Goal: Check status: Check status

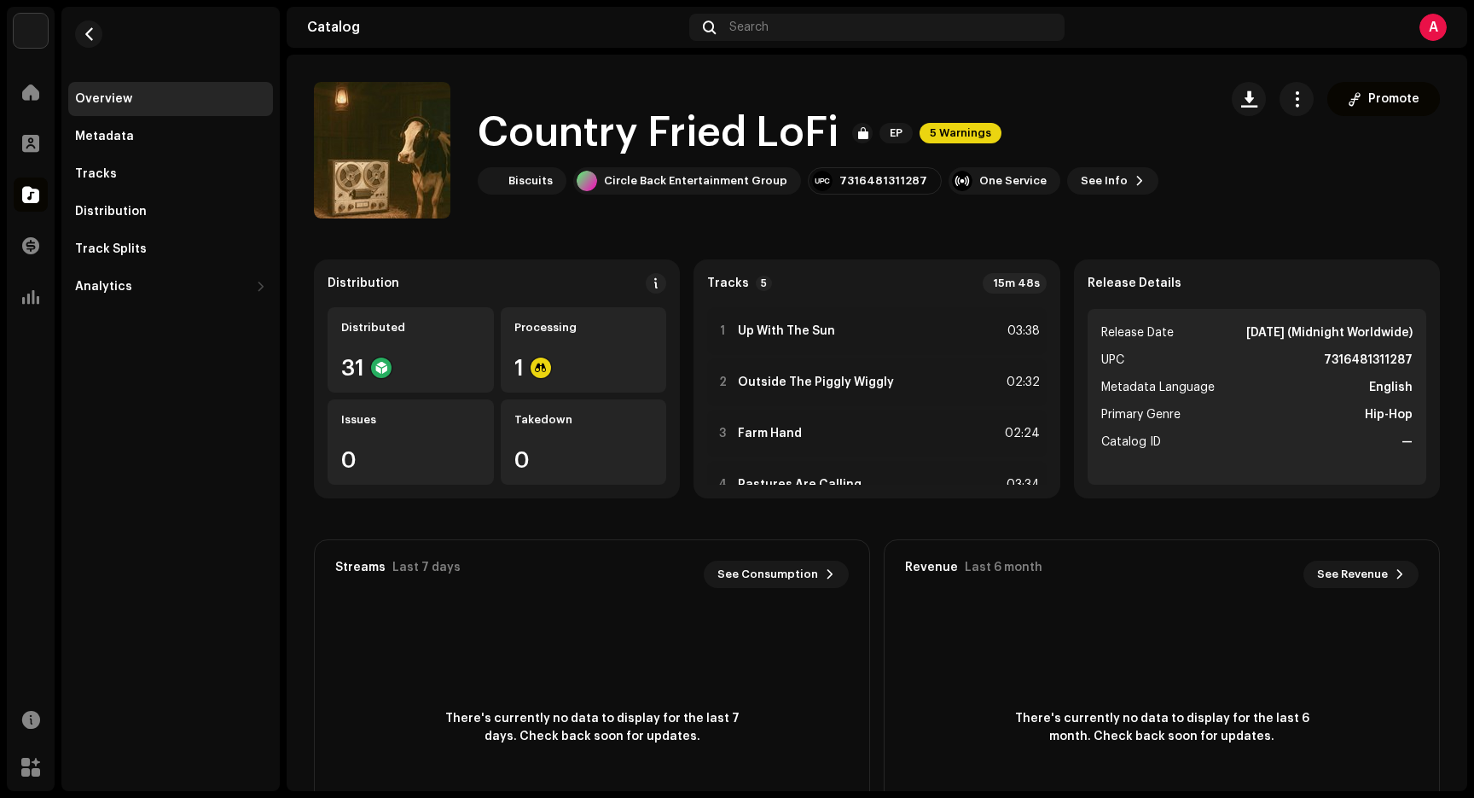
click at [206, 88] on div "Overview" at bounding box center [170, 99] width 205 height 34
click at [413, 355] on div "Distributed 31" at bounding box center [411, 349] width 166 height 85
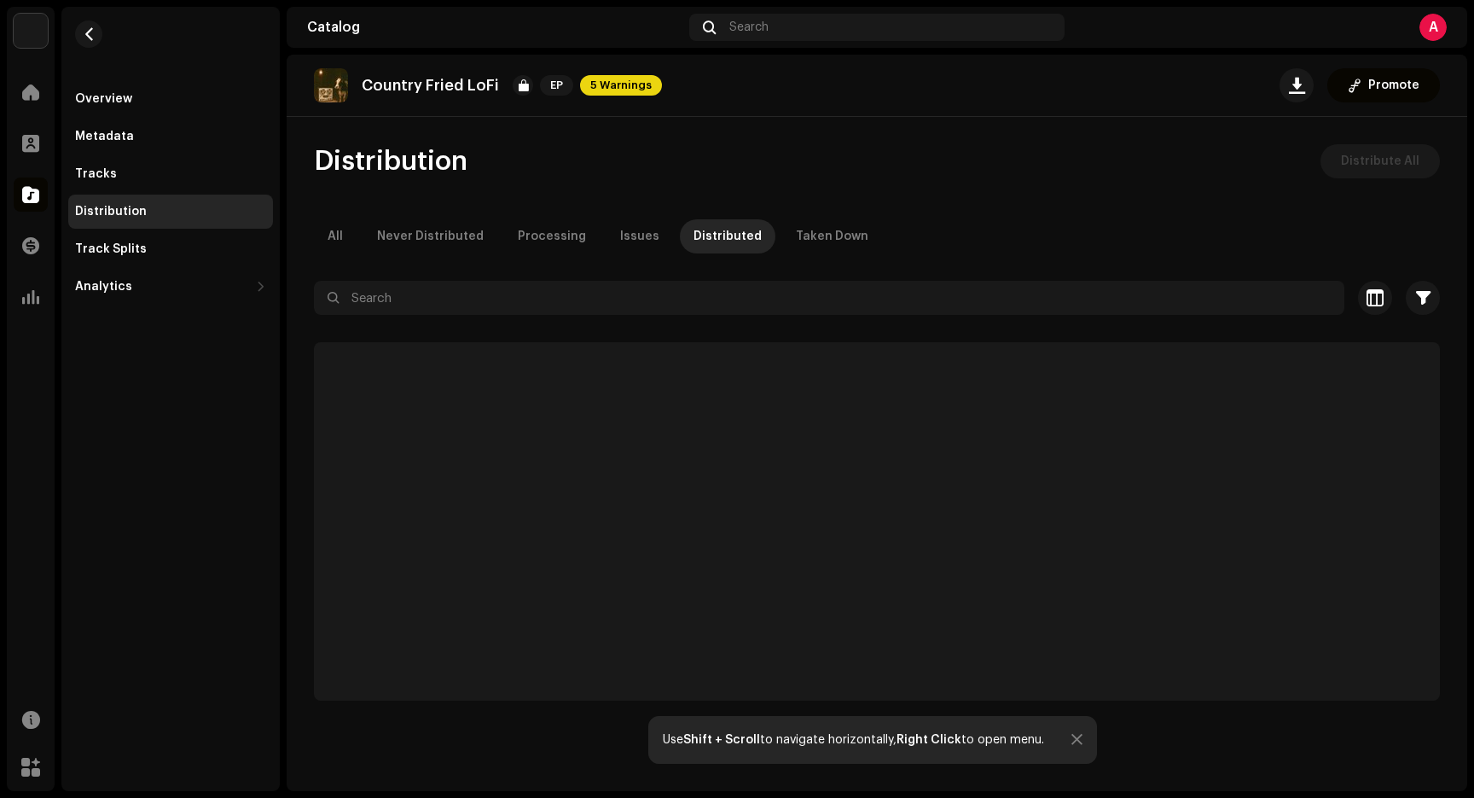
click at [114, 198] on div "Distribution" at bounding box center [170, 211] width 205 height 34
click at [108, 185] on div "Tracks" at bounding box center [170, 174] width 205 height 34
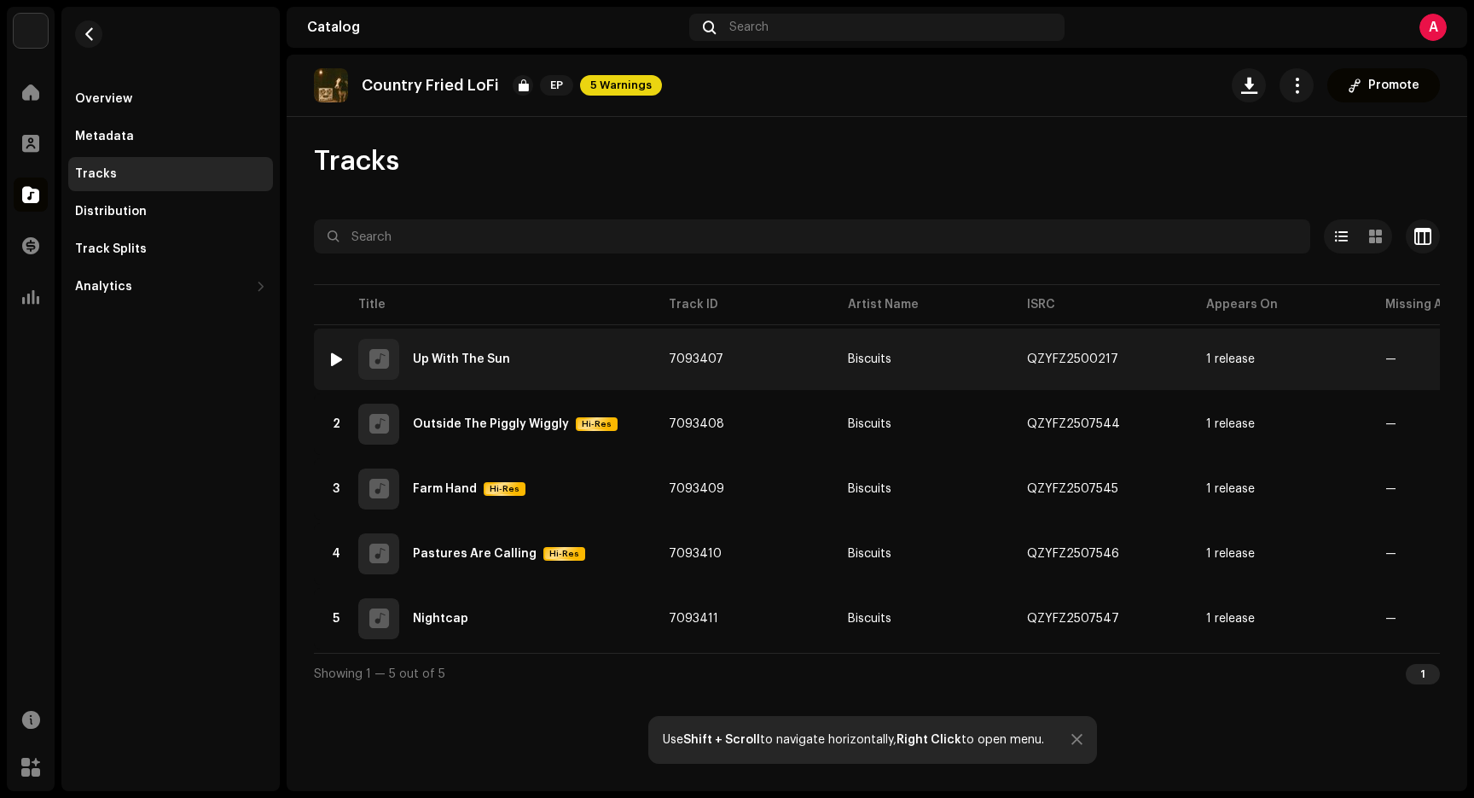
click at [473, 368] on div "1 Up With The Sun" at bounding box center [485, 359] width 314 height 41
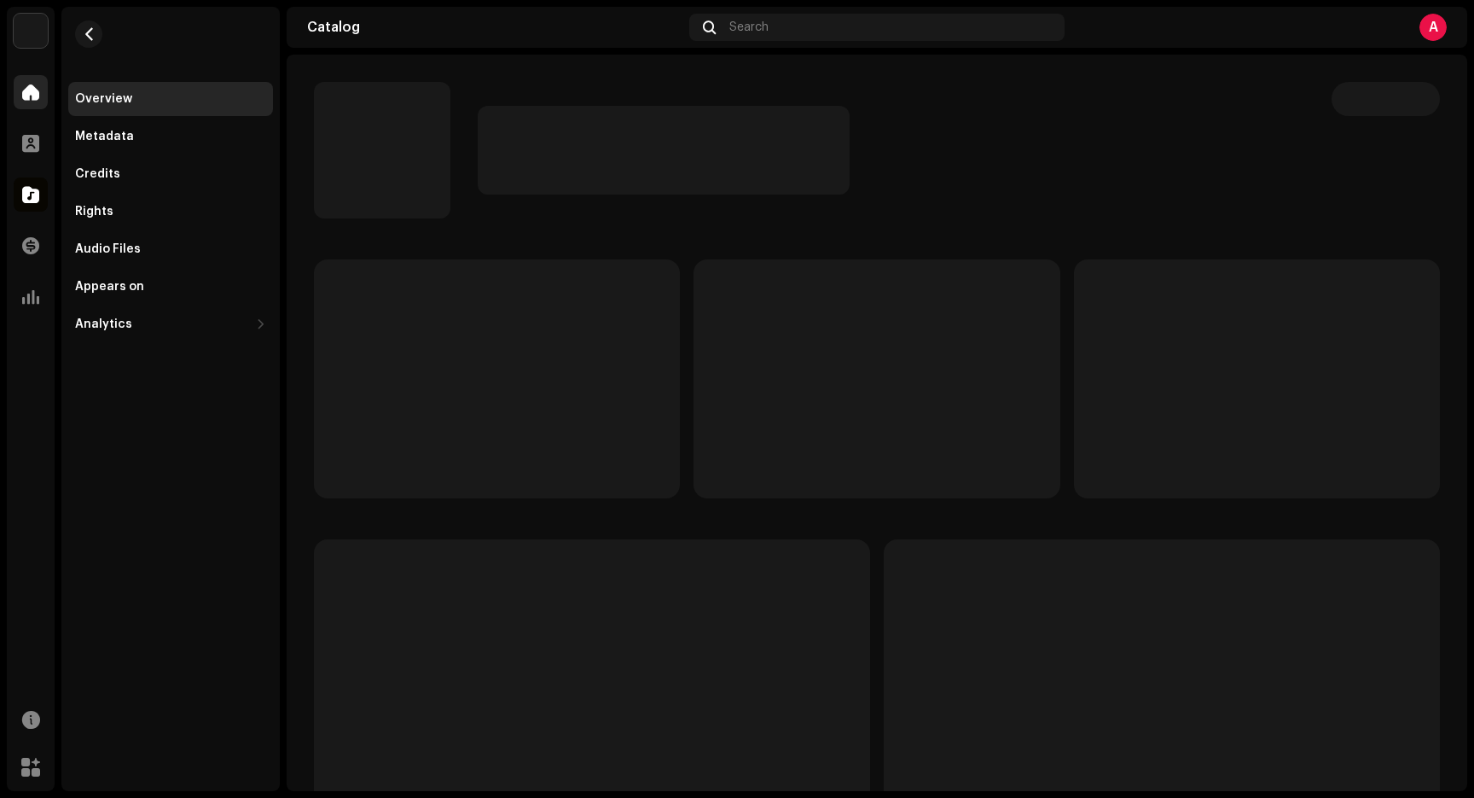
click at [29, 96] on span at bounding box center [30, 92] width 17 height 14
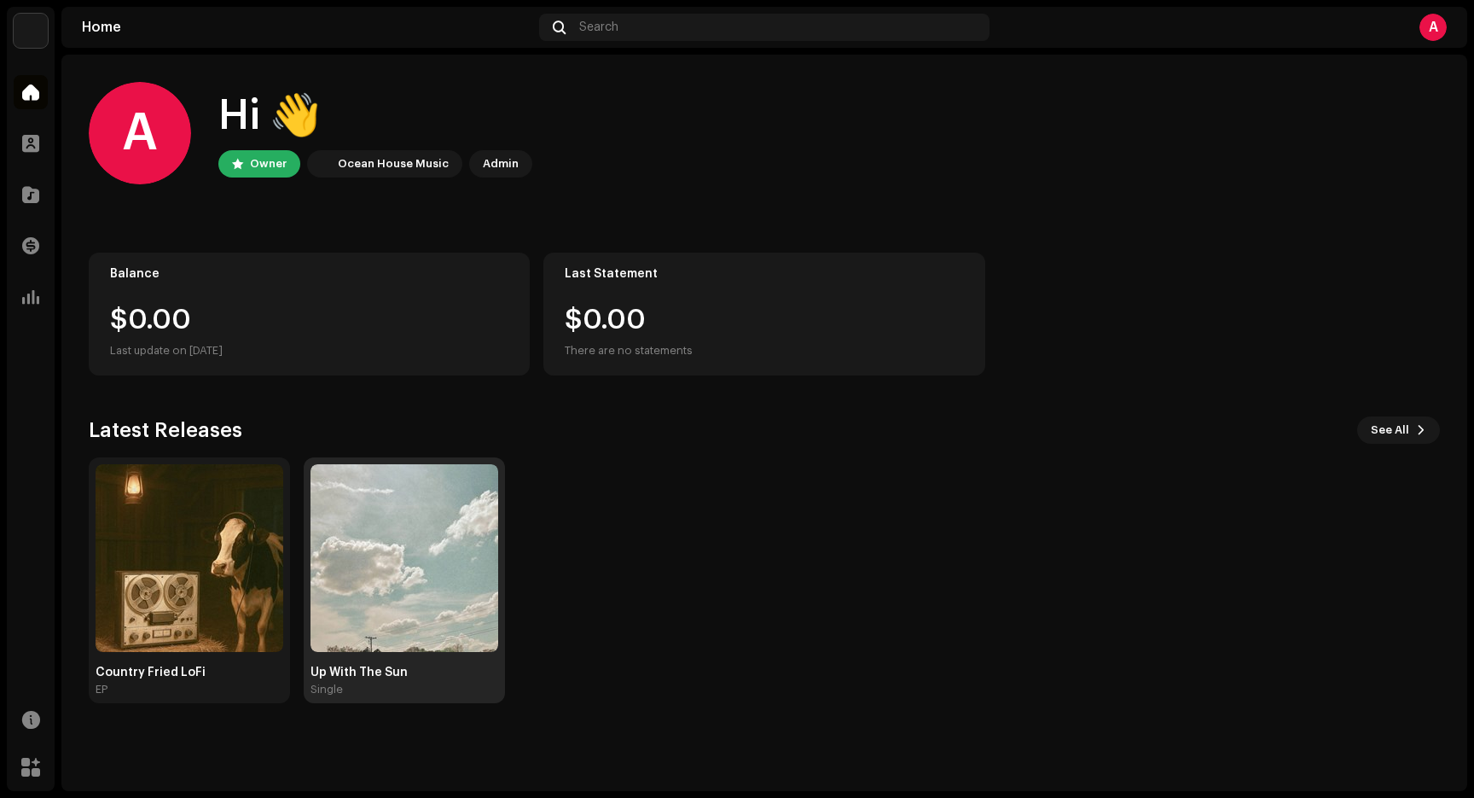
click at [398, 536] on img at bounding box center [404, 558] width 188 height 188
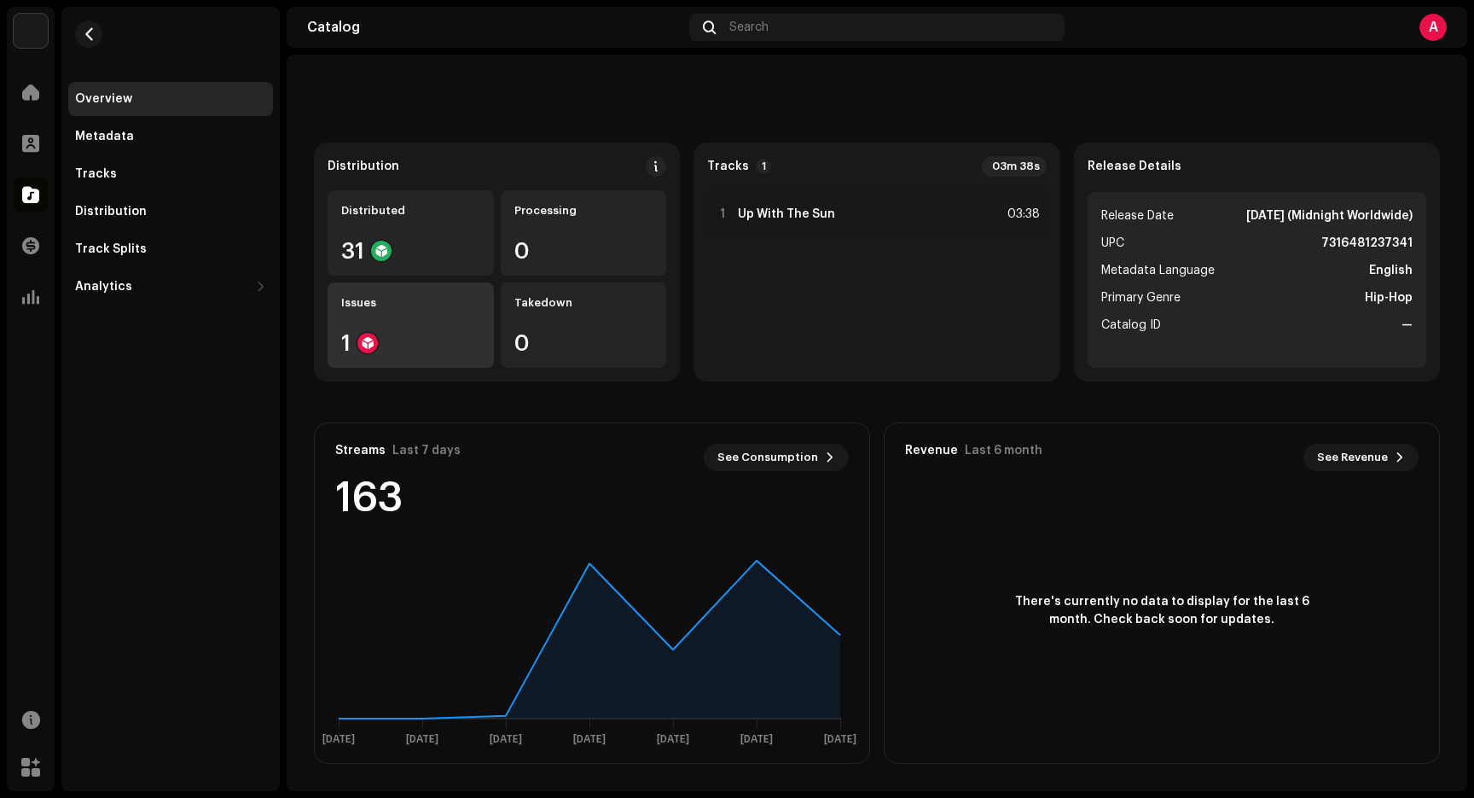
scroll to position [58, 0]
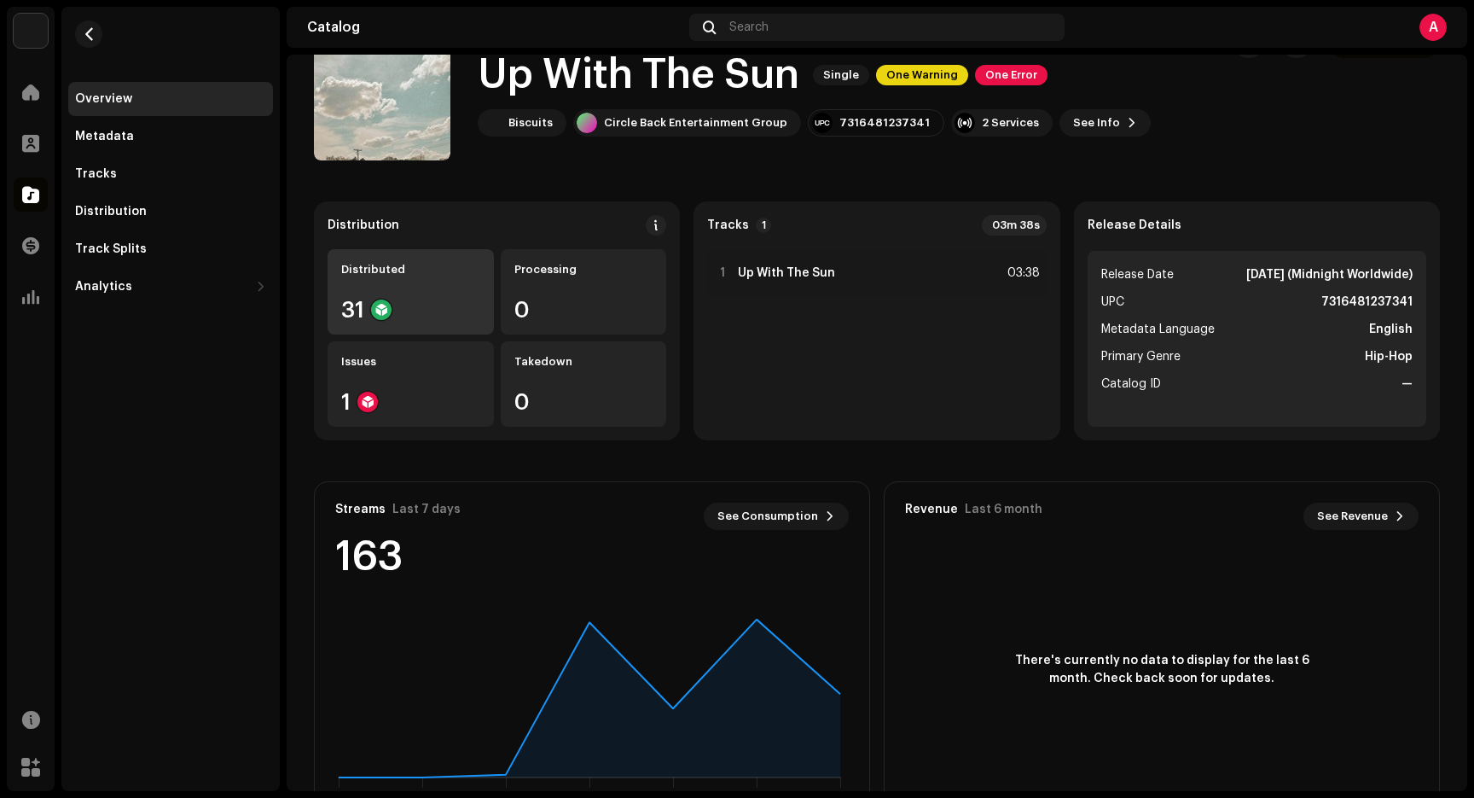
click at [432, 321] on div "Distributed 31" at bounding box center [411, 291] width 166 height 85
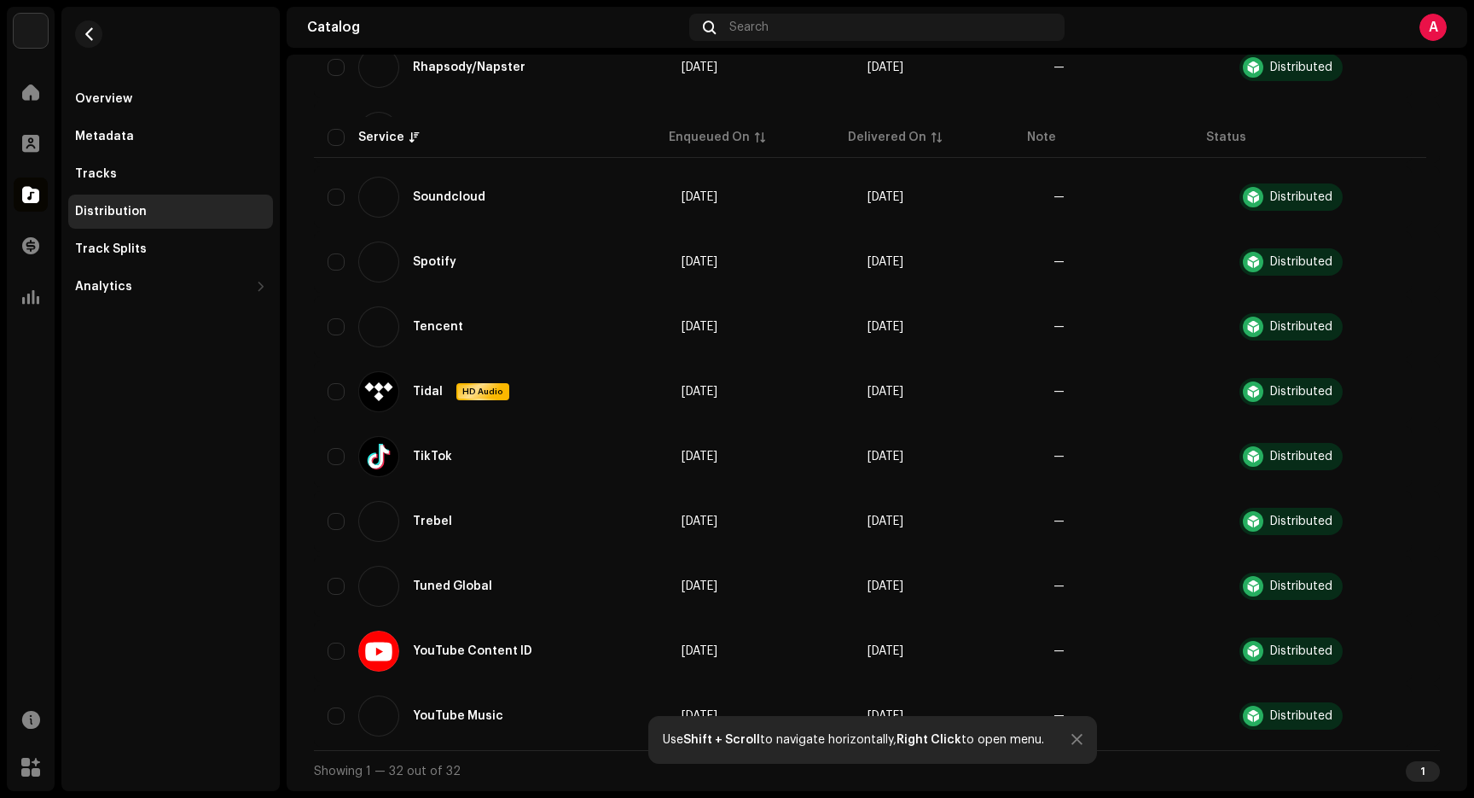
scroll to position [1628, 0]
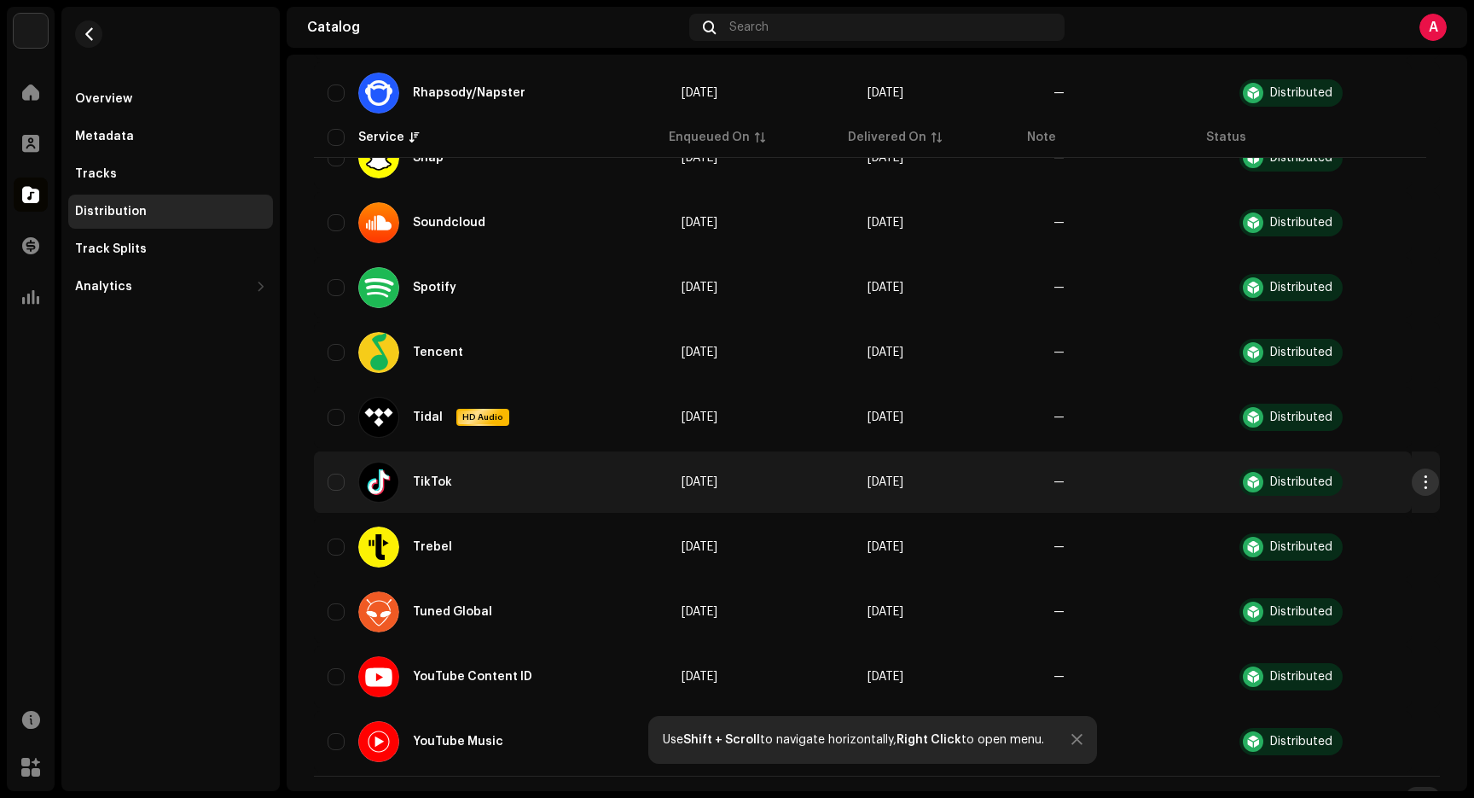
click at [1412, 479] on button "button" at bounding box center [1425, 481] width 27 height 27
click at [54, 484] on div "Home Profile Catalog Transactions Analytics Resources Marketplace" at bounding box center [31, 429] width 48 height 722
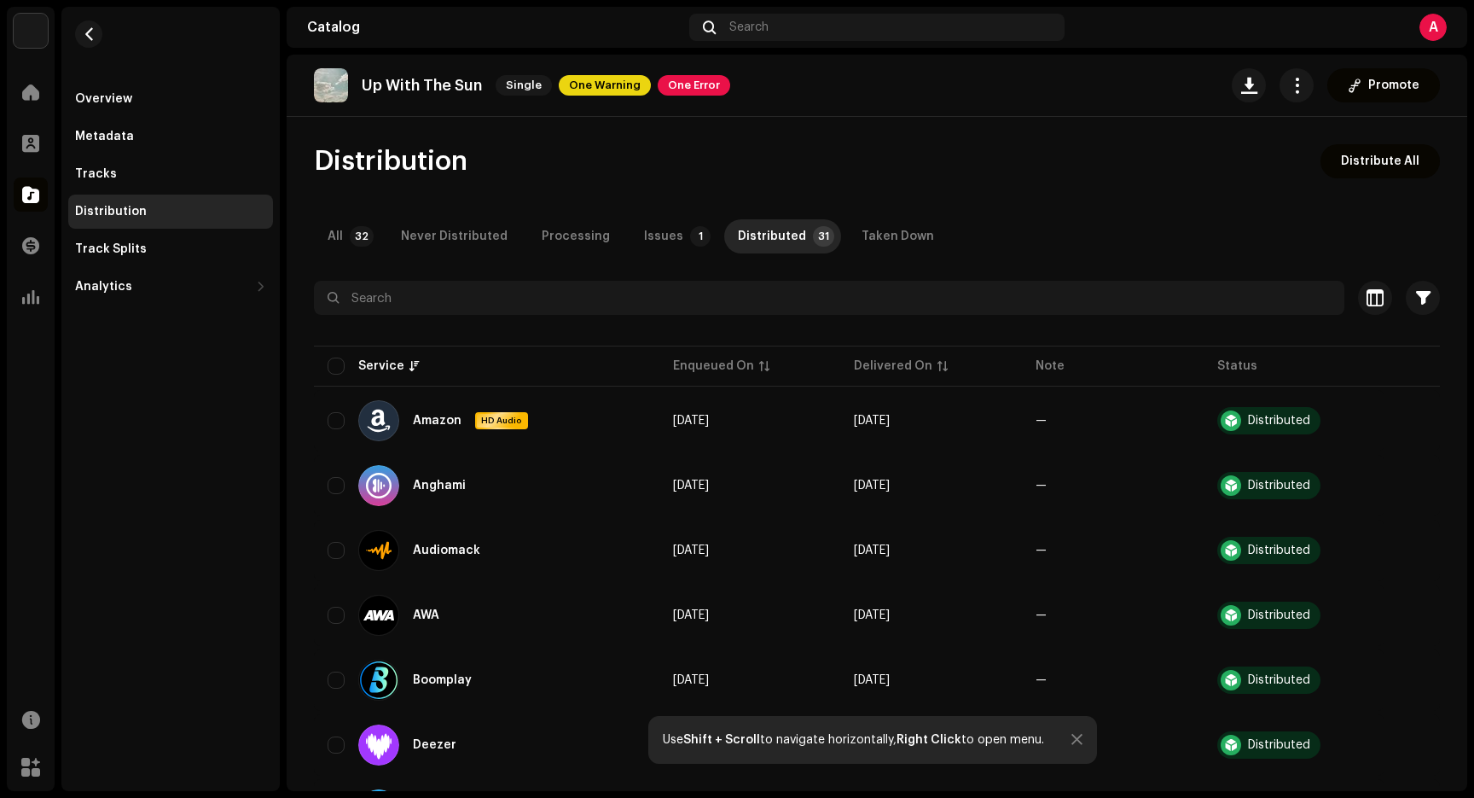
scroll to position [0, 0]
click at [691, 78] on span "One Error" at bounding box center [694, 85] width 73 height 20
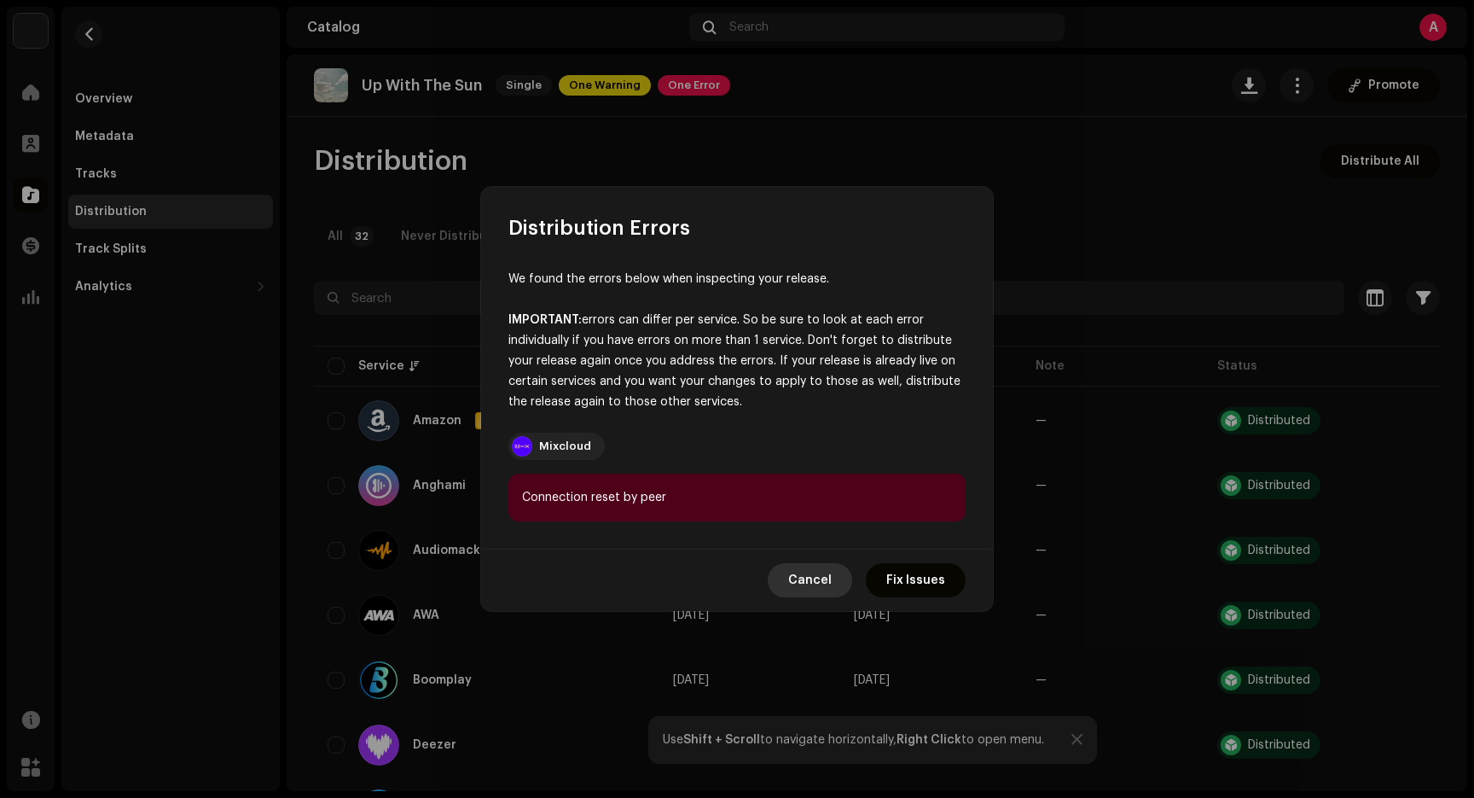
click at [832, 581] on span "Cancel" at bounding box center [810, 580] width 44 height 34
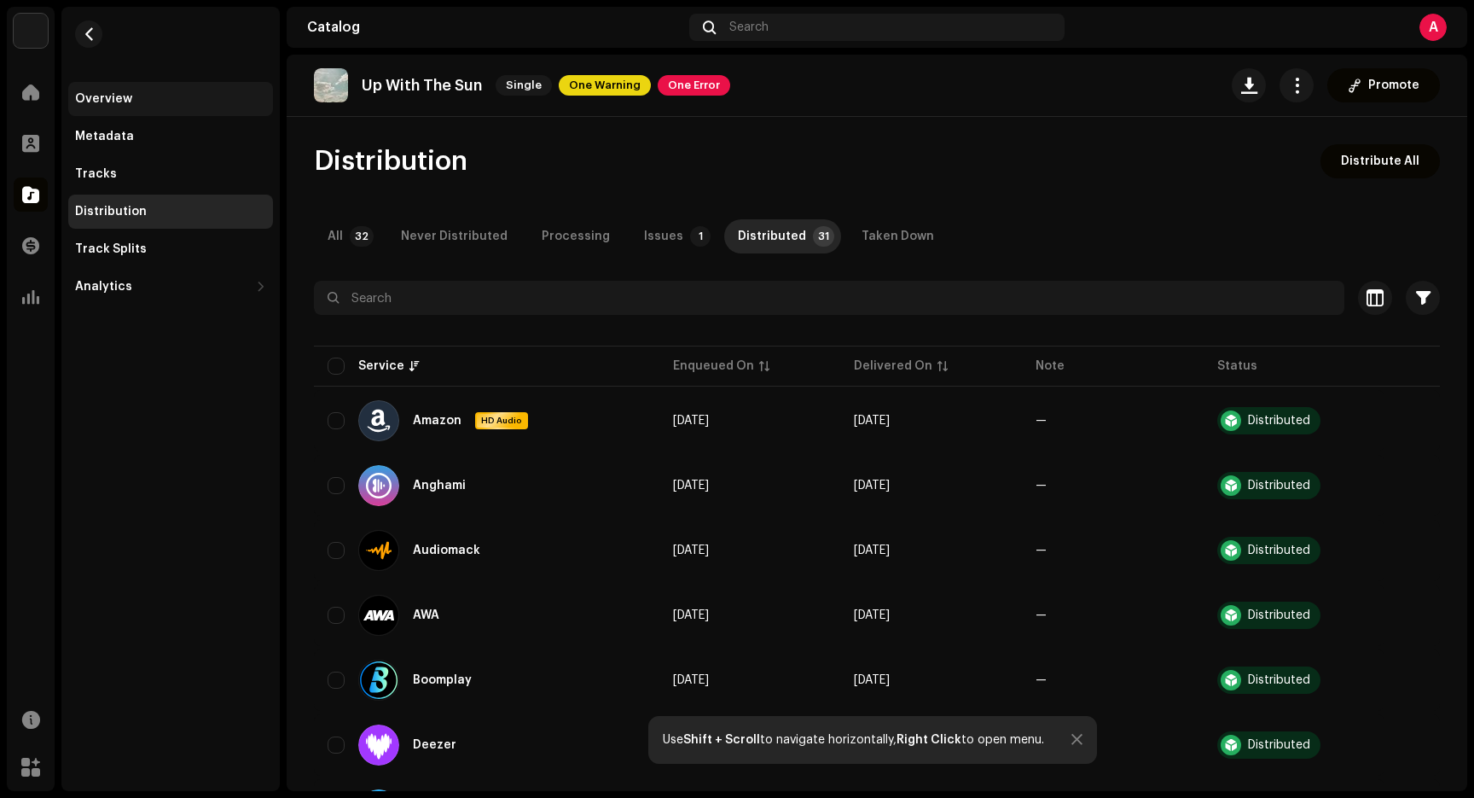
click at [119, 102] on div "Overview" at bounding box center [103, 99] width 57 height 14
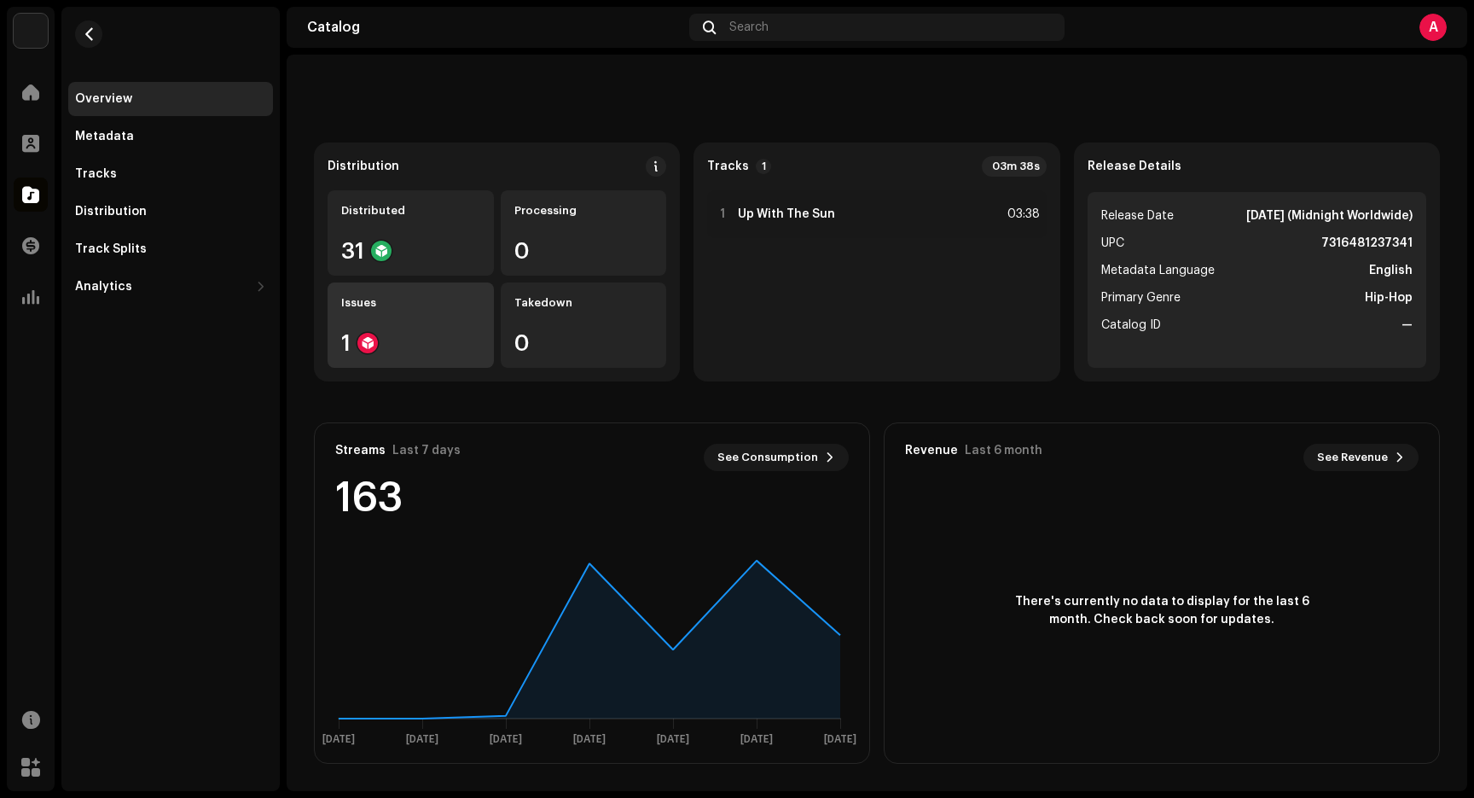
scroll to position [117, 0]
click at [763, 454] on span "See Consumption" at bounding box center [767, 457] width 101 height 34
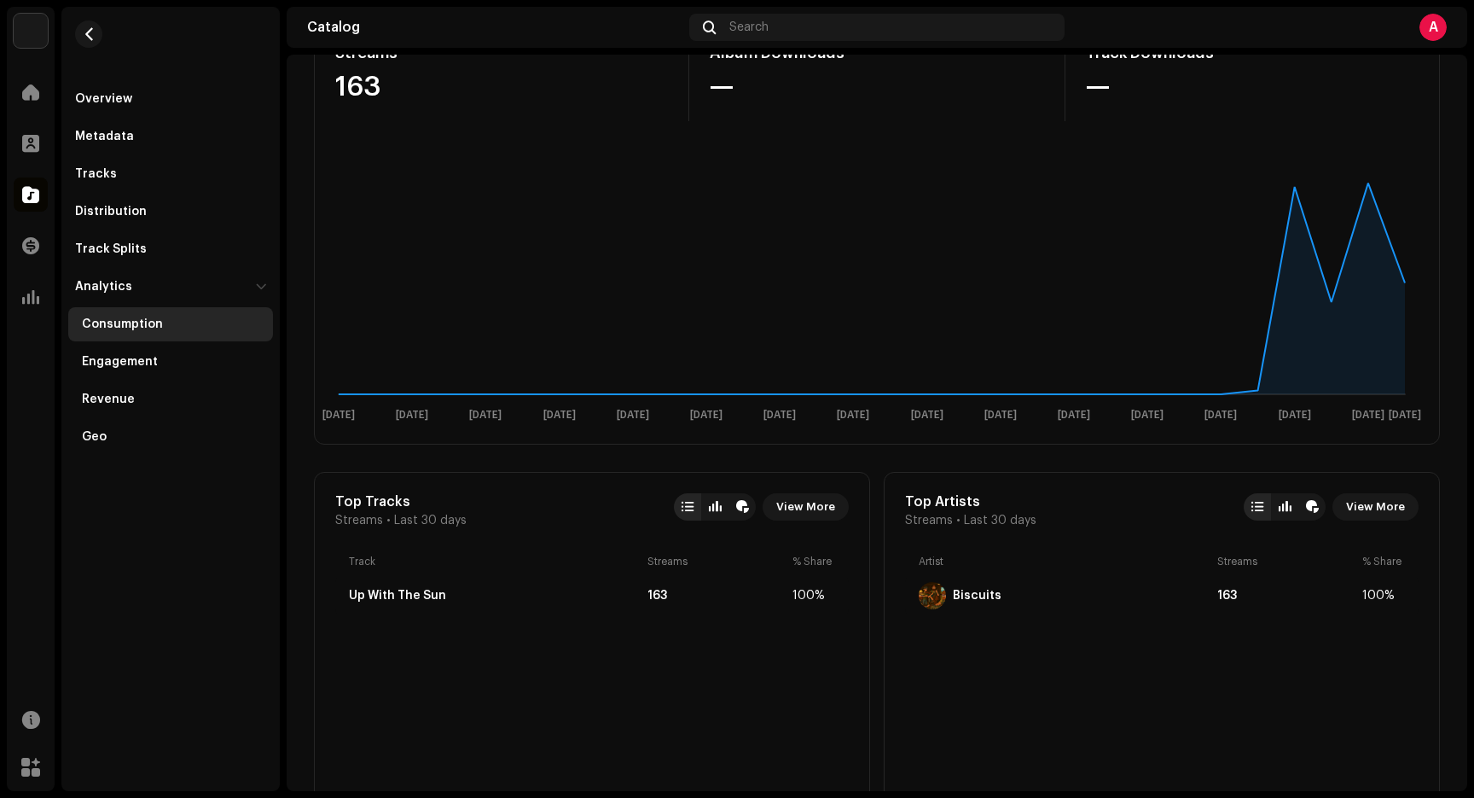
scroll to position [259, 0]
